Goal: Find contact information: Find contact information

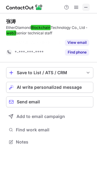
scroll to position [128, 97]
click at [87, 6] on span at bounding box center [85, 7] width 5 height 5
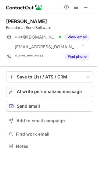
scroll to position [142, 97]
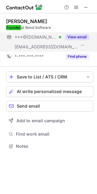
click at [78, 38] on button "View email" at bounding box center [77, 37] width 24 height 6
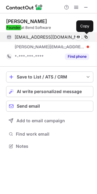
click at [86, 36] on span at bounding box center [85, 37] width 5 height 5
click at [85, 37] on span at bounding box center [85, 37] width 5 height 5
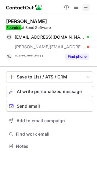
click at [86, 8] on span at bounding box center [85, 7] width 5 height 5
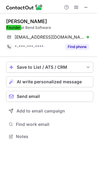
scroll to position [132, 97]
